Goal: Navigation & Orientation: Go to known website

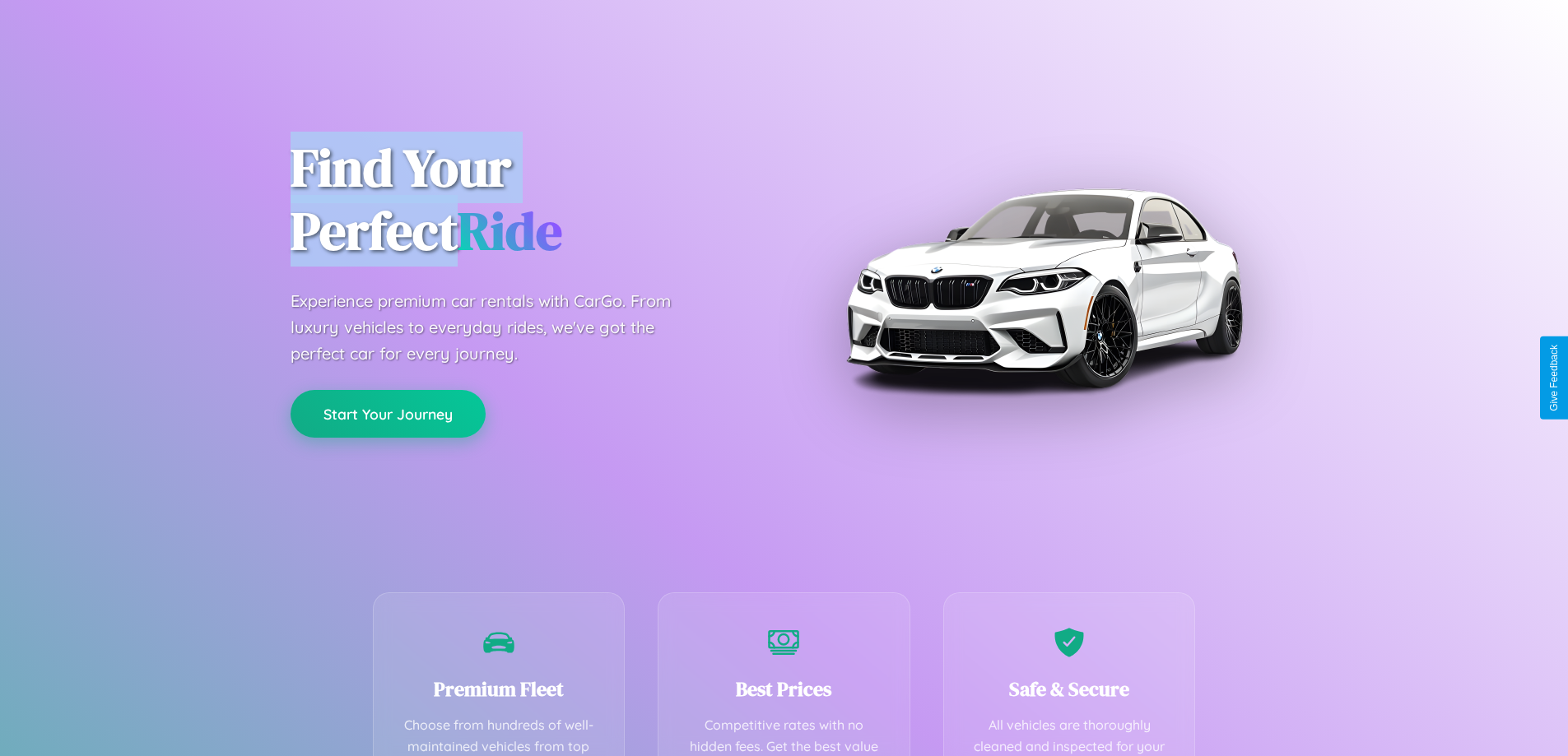
click at [388, 413] on button "Start Your Journey" at bounding box center [388, 413] width 195 height 47
click at [388, 412] on button "Start Your Journey" at bounding box center [388, 413] width 195 height 47
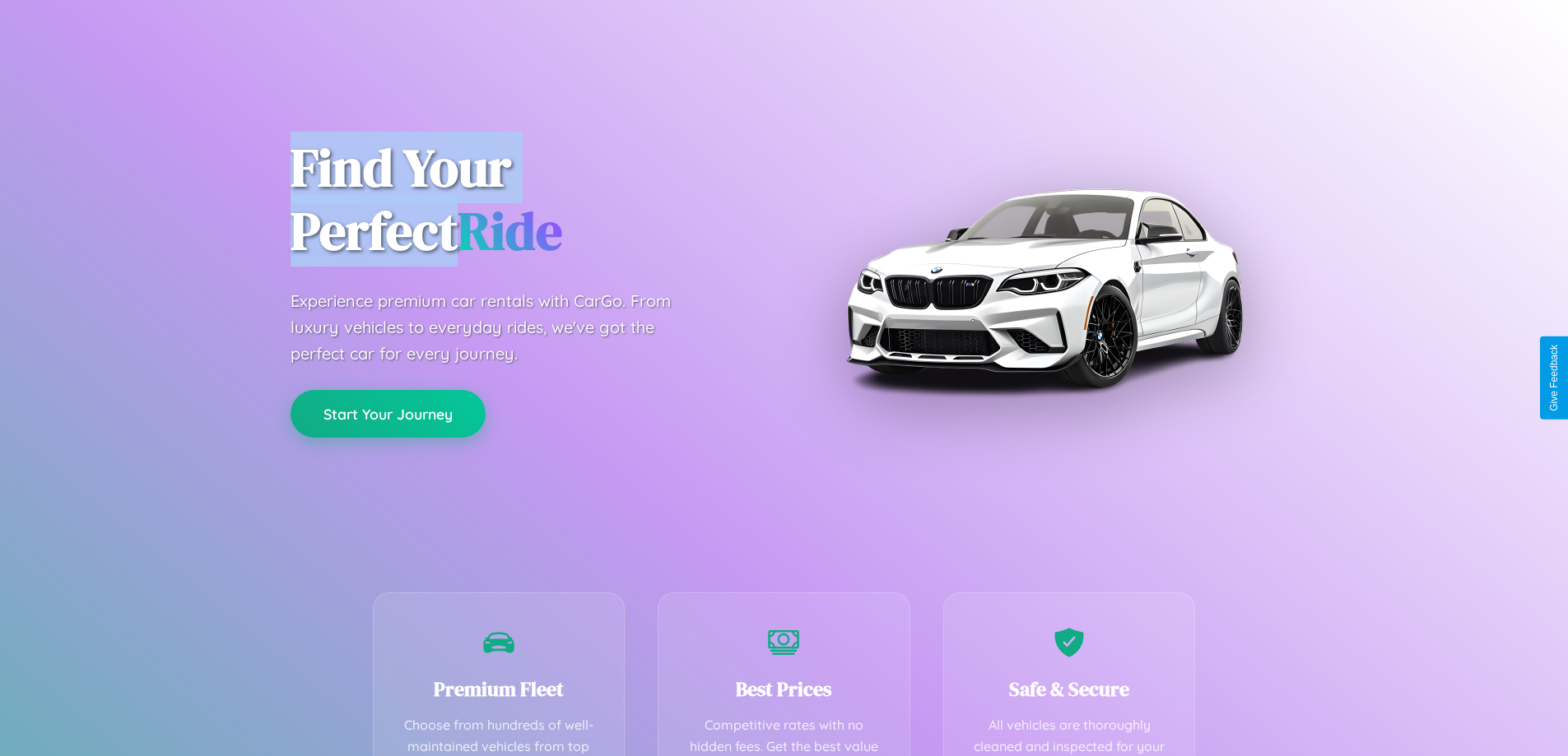
click at [388, 412] on button "Start Your Journey" at bounding box center [388, 413] width 195 height 47
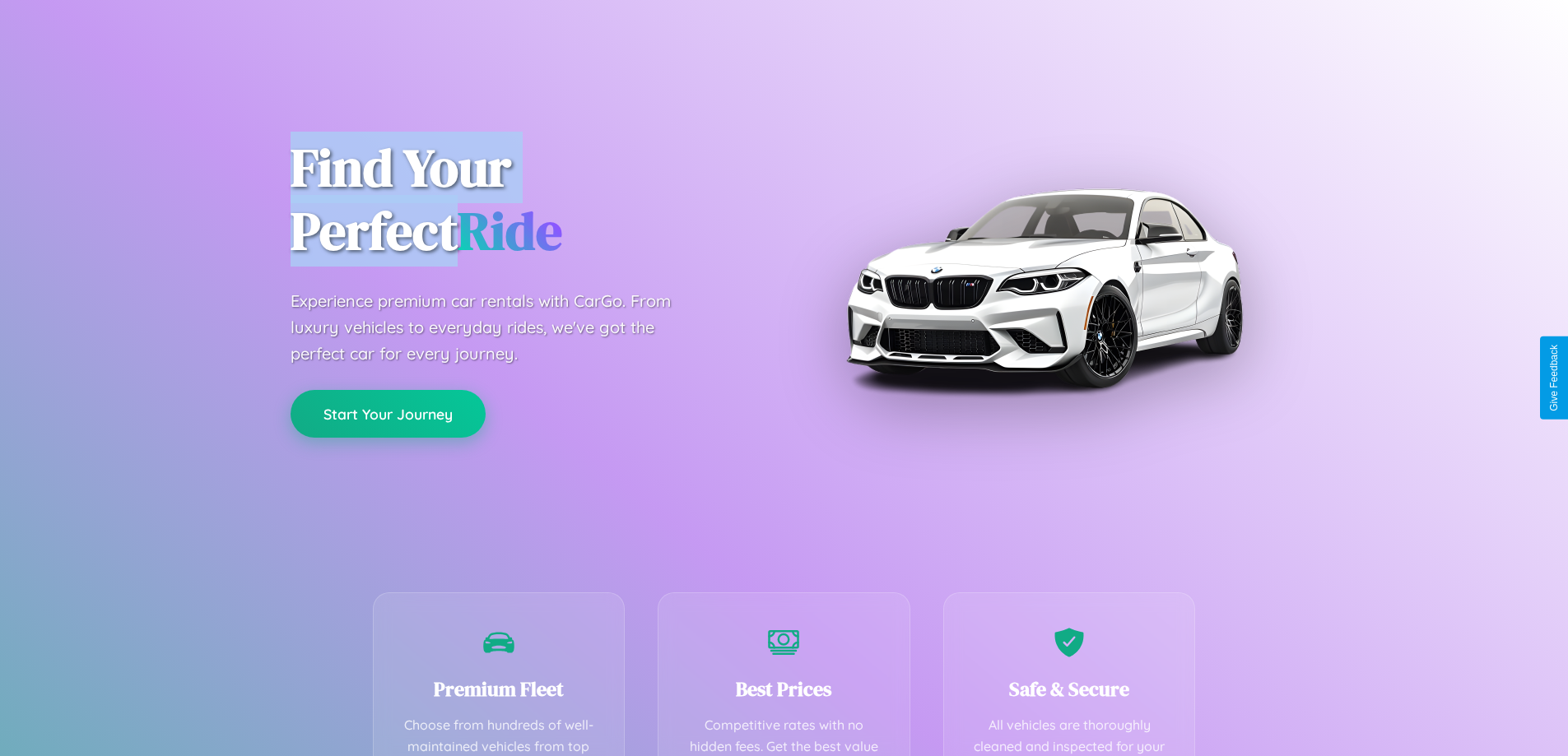
click at [388, 412] on button "Start Your Journey" at bounding box center [388, 413] width 195 height 47
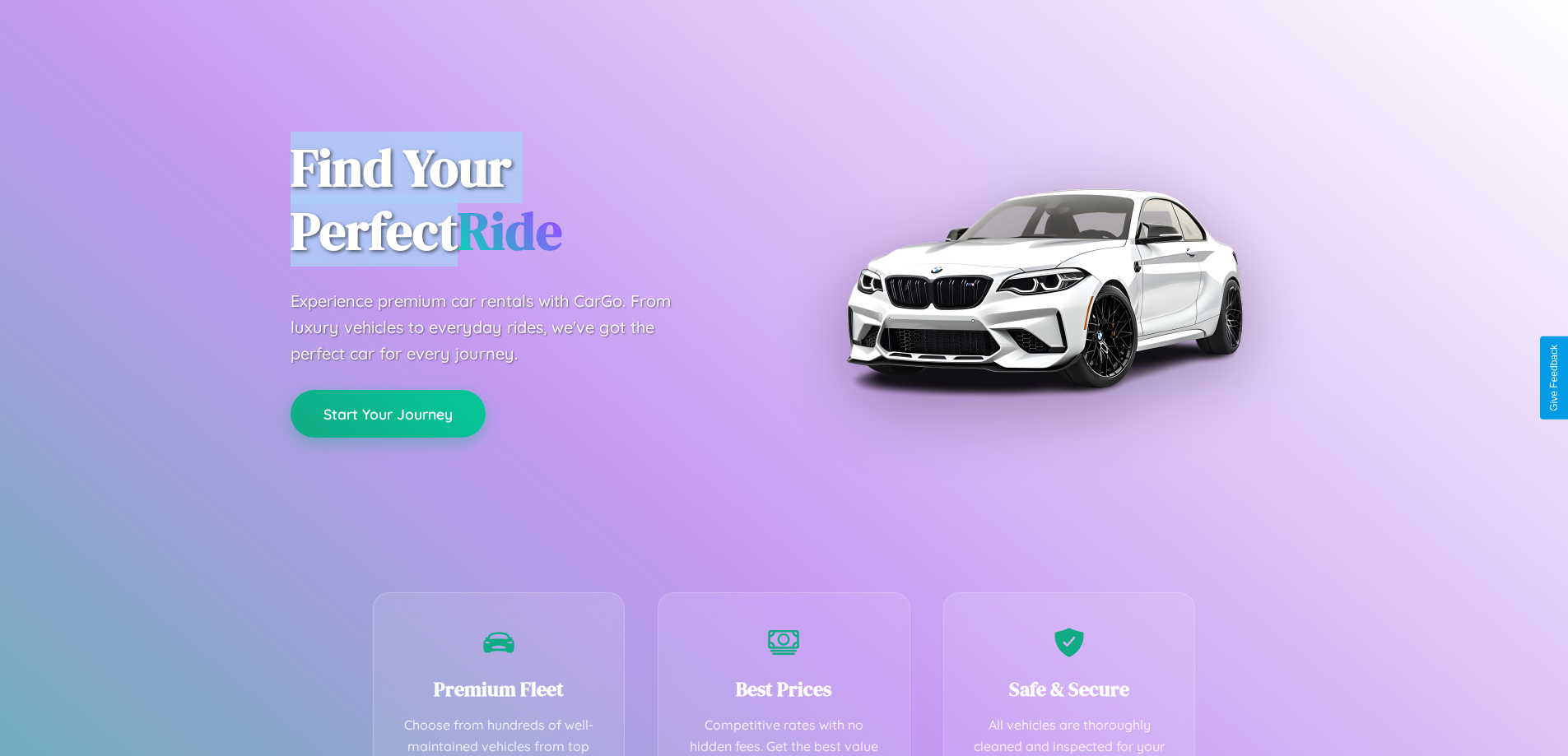
click at [388, 412] on button "Start Your Journey" at bounding box center [388, 413] width 195 height 47
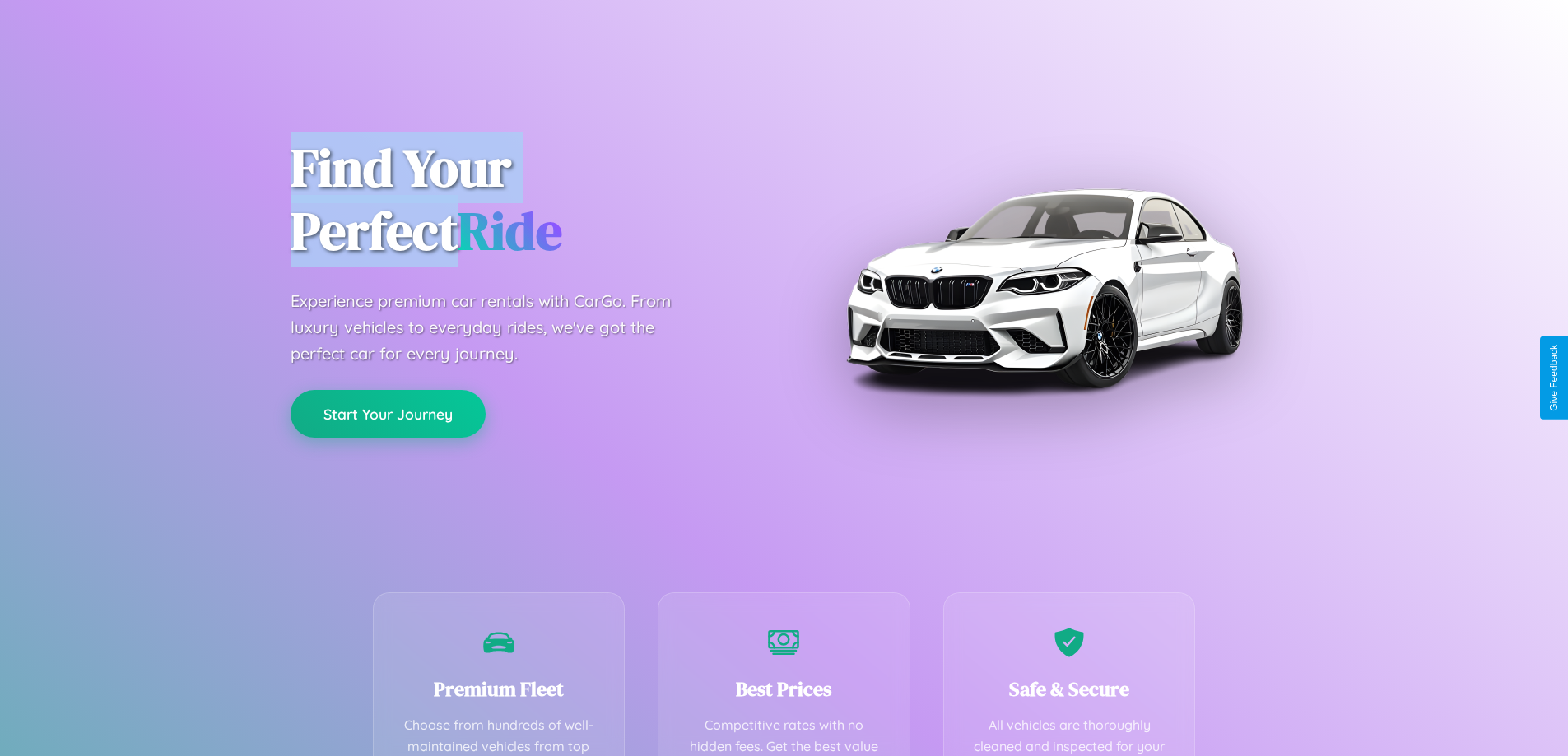
click at [388, 412] on button "Start Your Journey" at bounding box center [388, 413] width 195 height 47
